Goal: Task Accomplishment & Management: Manage account settings

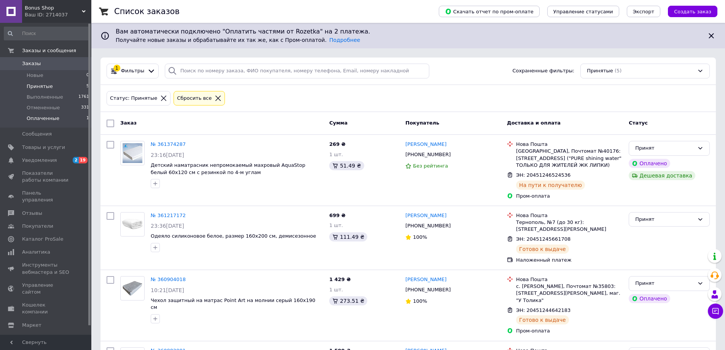
click at [66, 121] on li "Оплаченные 1" at bounding box center [47, 120] width 94 height 14
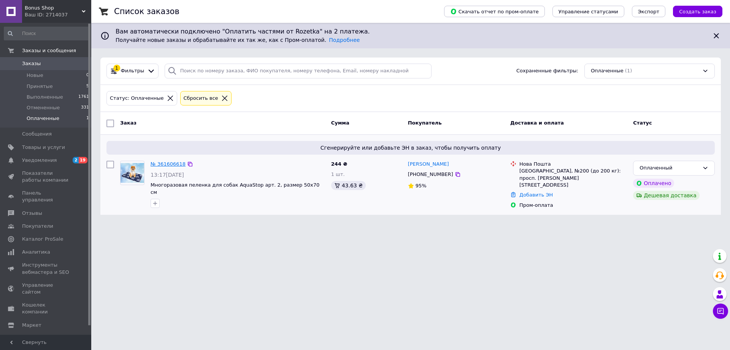
click at [168, 161] on link "№ 361606618" at bounding box center [168, 164] width 35 height 6
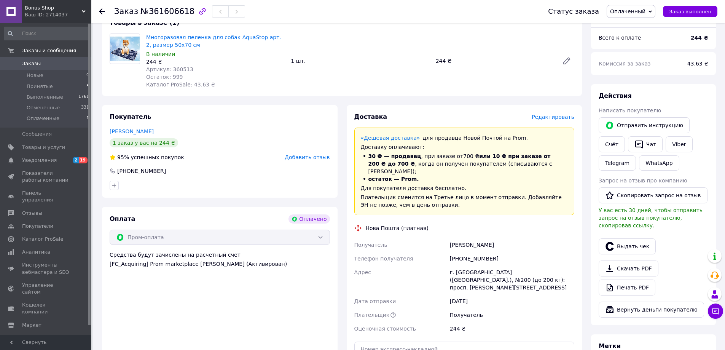
scroll to position [76, 0]
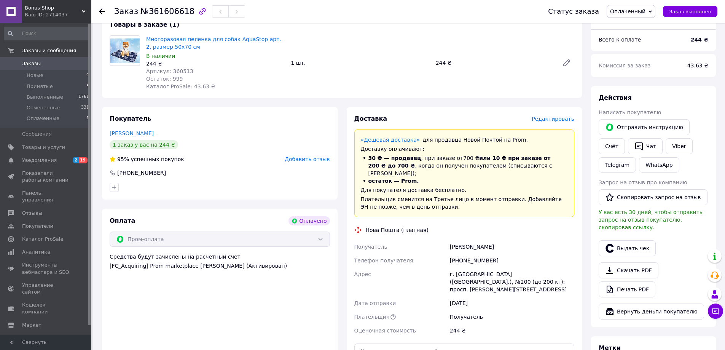
click at [632, 14] on span "Оплаченный" at bounding box center [627, 11] width 35 height 6
click at [632, 24] on li "Принят" at bounding box center [631, 26] width 48 height 11
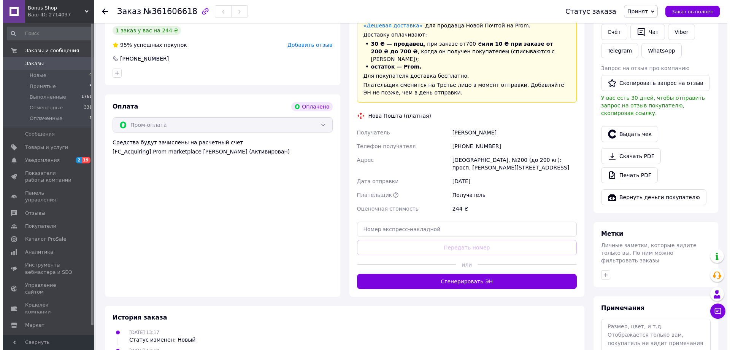
scroll to position [114, 0]
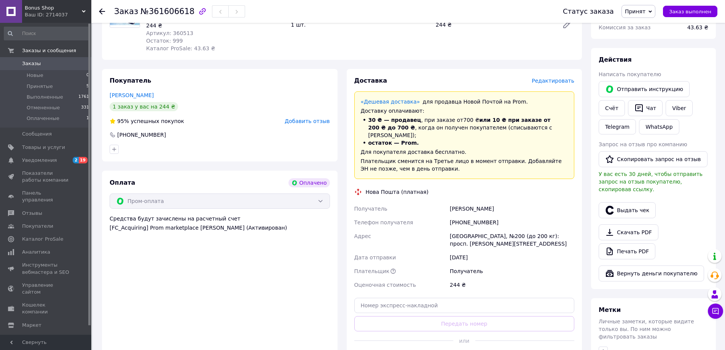
click at [555, 78] on span "Редактировать" at bounding box center [552, 81] width 43 height 6
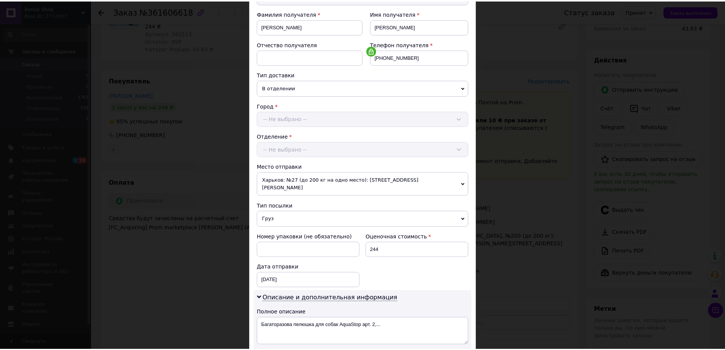
scroll to position [228, 0]
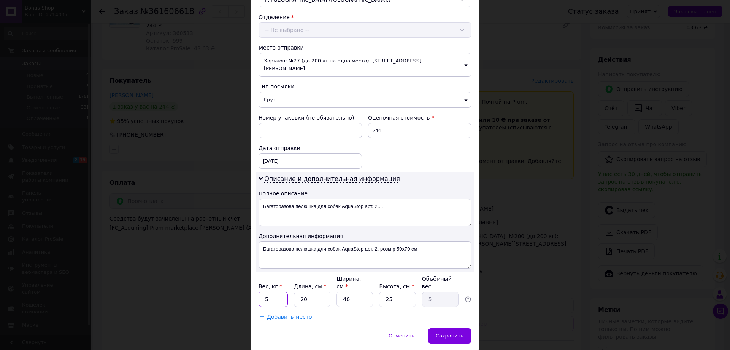
drag, startPoint x: 270, startPoint y: 286, endPoint x: 277, endPoint y: 296, distance: 12.0
click at [270, 291] on input "5" at bounding box center [273, 298] width 29 height 15
type input "1"
type input "3"
type input "0.75"
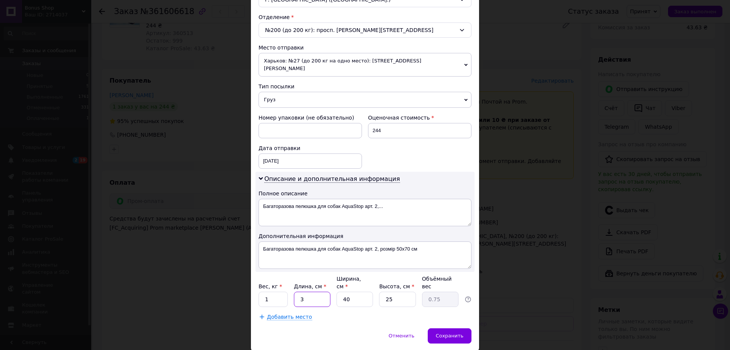
type input "32"
type input "8"
type input "3"
type input "0.75"
type input "2"
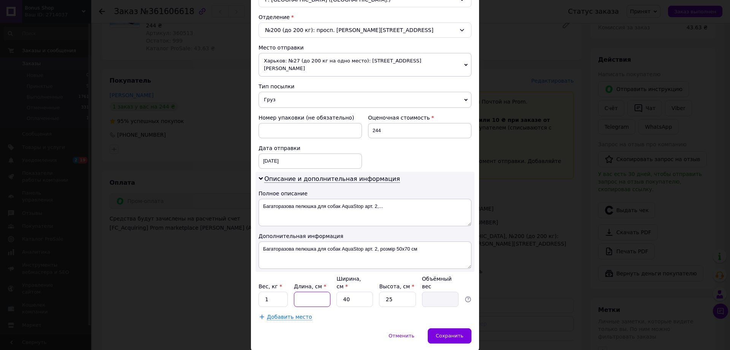
type input "0.5"
type input "20"
type input "5"
type input "2"
type input "0.25"
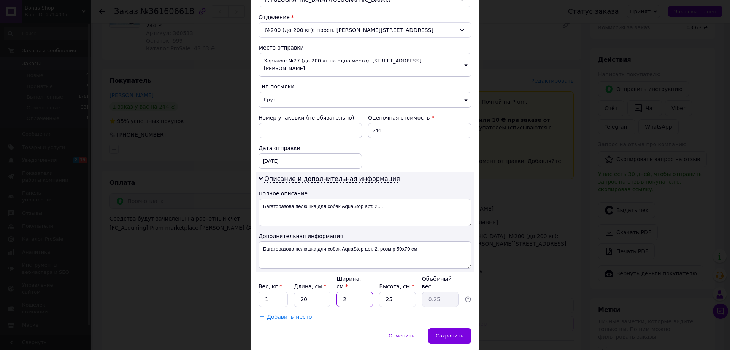
type input "20"
type input "2.5"
type input "20"
type input "1"
type input "0.1"
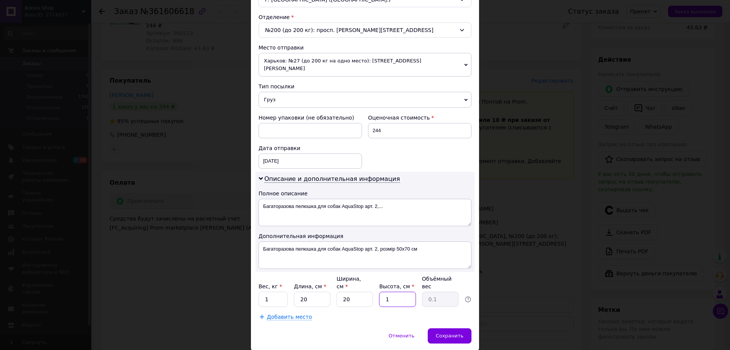
type input "10"
type input "1"
type input "10"
click at [463, 328] on div "Сохранить" at bounding box center [450, 335] width 44 height 15
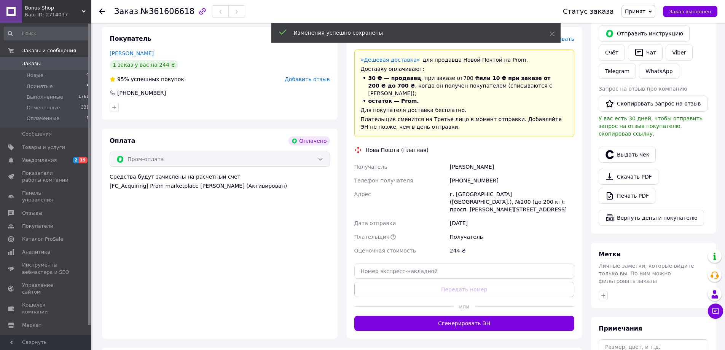
scroll to position [190, 0]
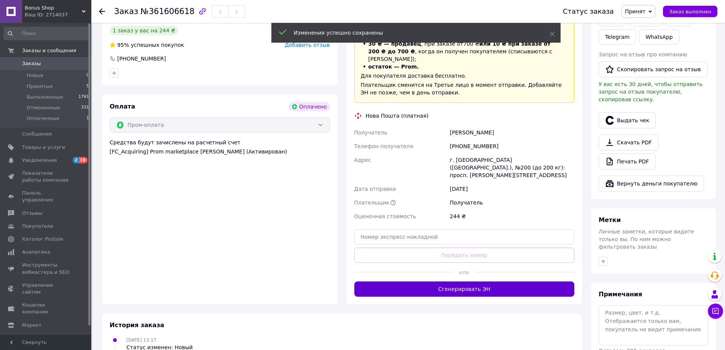
click at [456, 281] on button "Сгенерировать ЭН" at bounding box center [464, 288] width 220 height 15
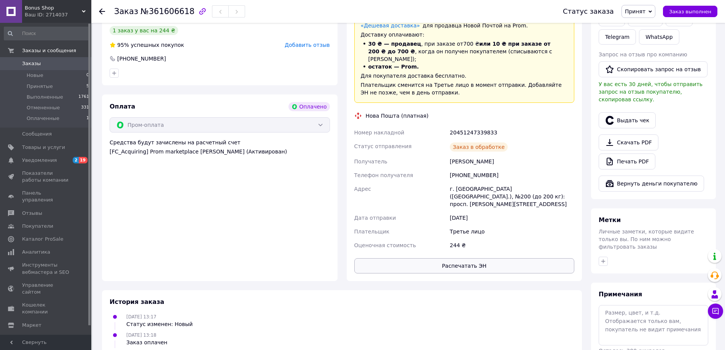
click at [488, 258] on button "Распечатать ЭН" at bounding box center [464, 265] width 220 height 15
